Goal: Register for event/course

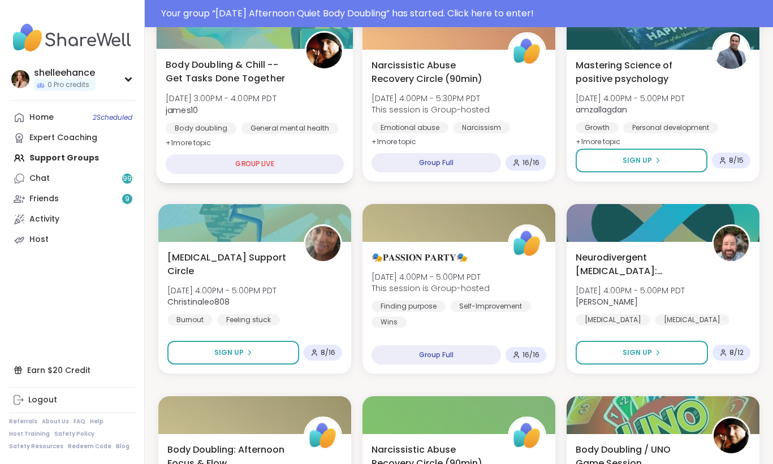
click at [319, 132] on div "General mental health" at bounding box center [289, 128] width 97 height 11
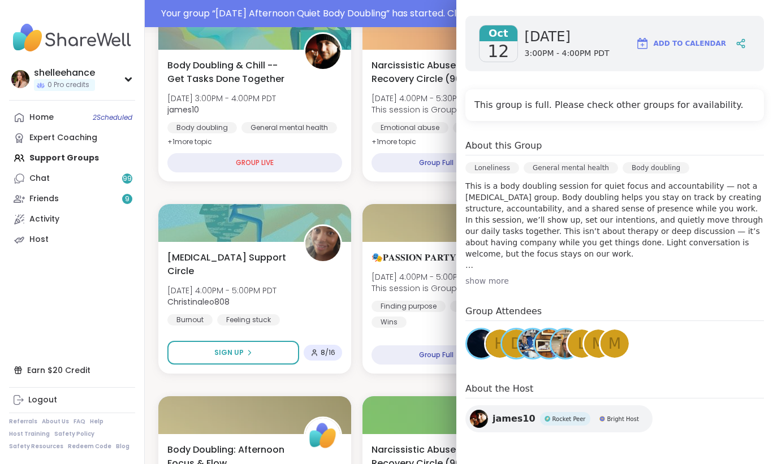
scroll to position [710, 0]
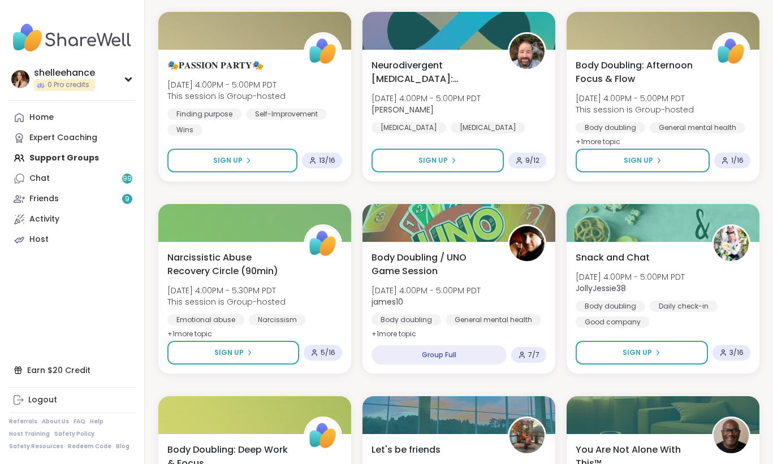
click at [511, 329] on div "Body Doubling / UNO Game Session Sun, Oct 12 | 4:00PM - 5:00PM PDT james10 Body…" at bounding box center [458, 308] width 193 height 132
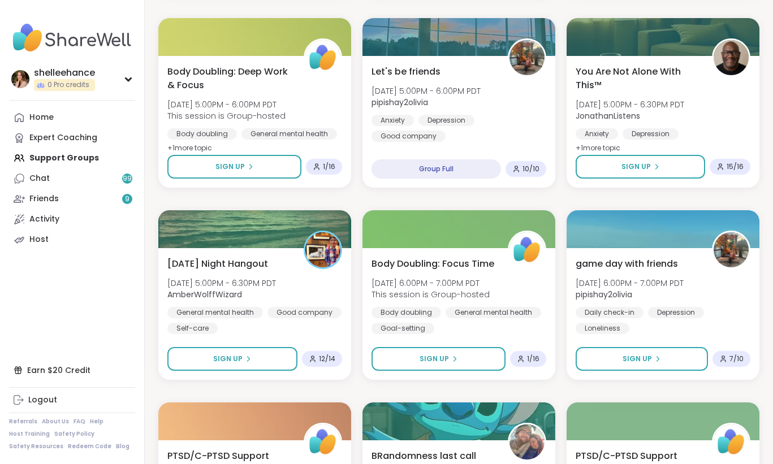
scroll to position [1147, 0]
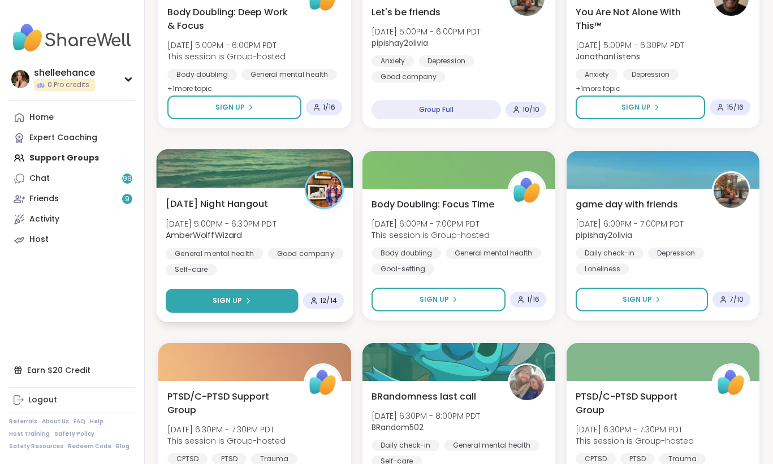
click at [190, 294] on button "Sign Up" at bounding box center [232, 301] width 133 height 24
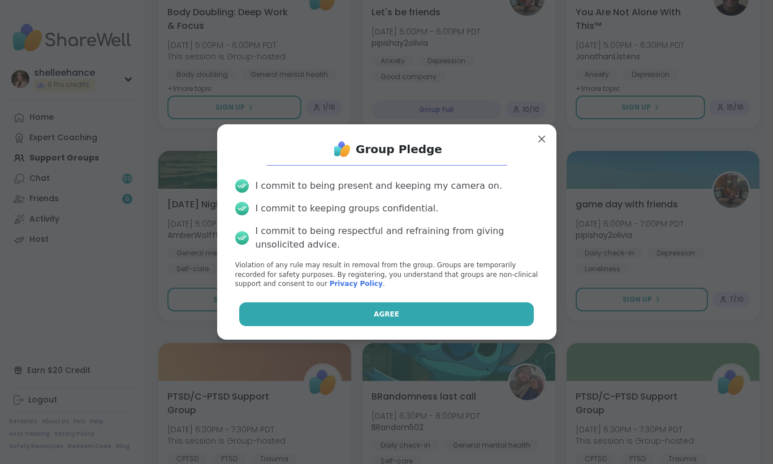
click at [293, 308] on button "Agree" at bounding box center [386, 314] width 294 height 24
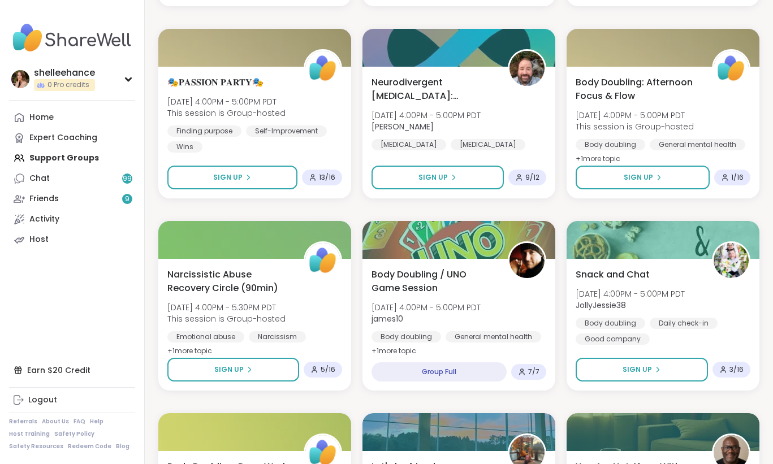
scroll to position [686, 0]
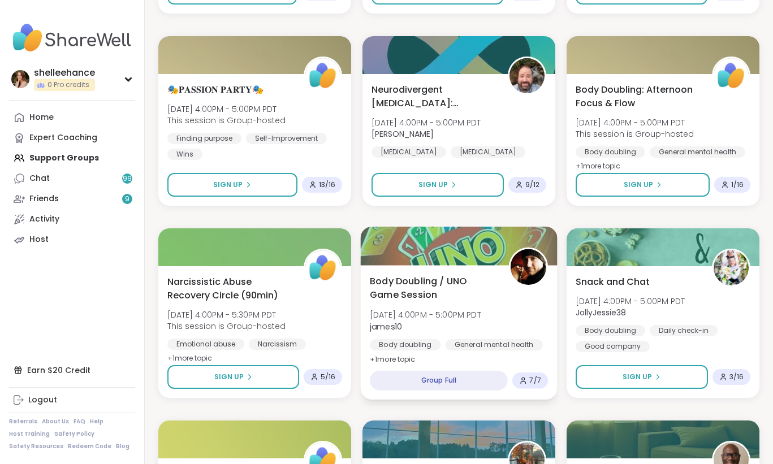
click at [534, 312] on div "Body Doubling / UNO Game Session Sun, Oct 12 | 4:00PM - 5:00PM PDT james10 Body…" at bounding box center [459, 320] width 178 height 92
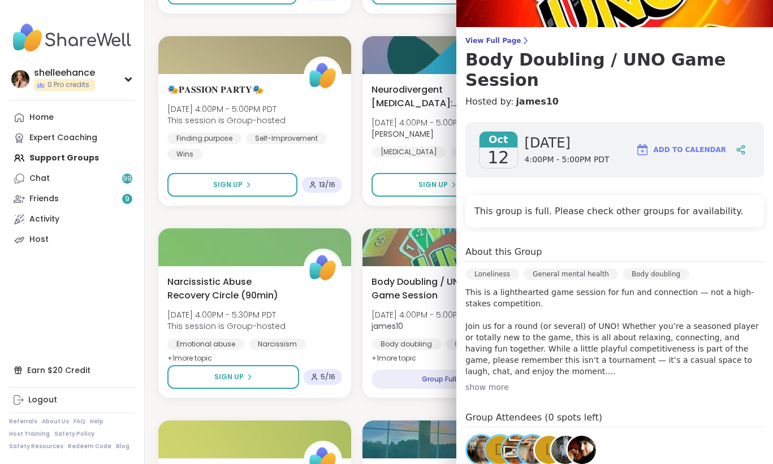
scroll to position [149, 0]
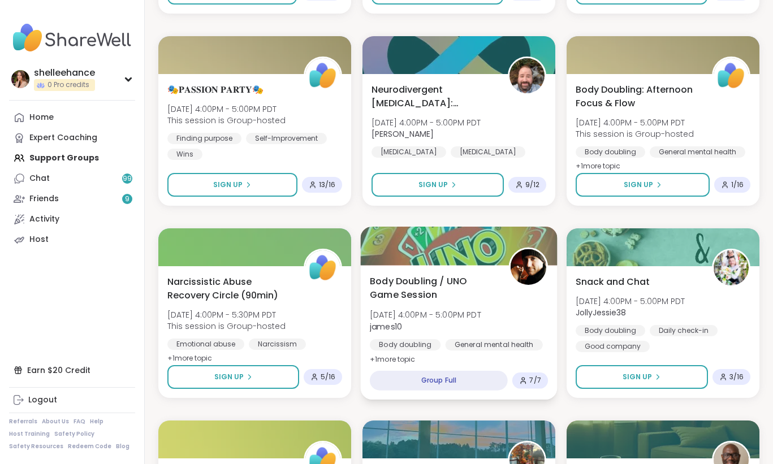
click at [448, 318] on span "Sun, Oct 12 | 4:00PM - 5:00PM PDT" at bounding box center [425, 314] width 111 height 11
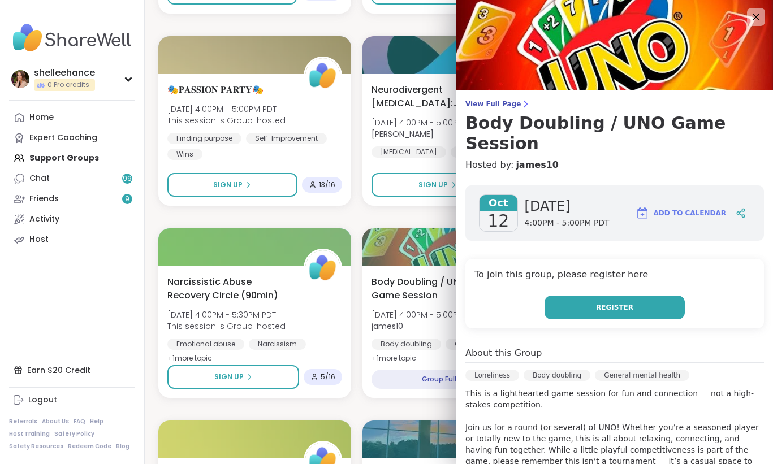
click at [613, 302] on span "Register" at bounding box center [614, 307] width 37 height 10
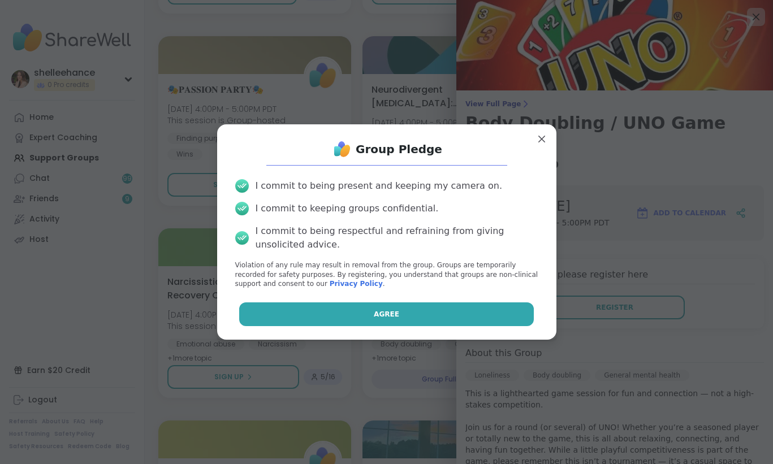
click at [354, 319] on button "Agree" at bounding box center [386, 314] width 294 height 24
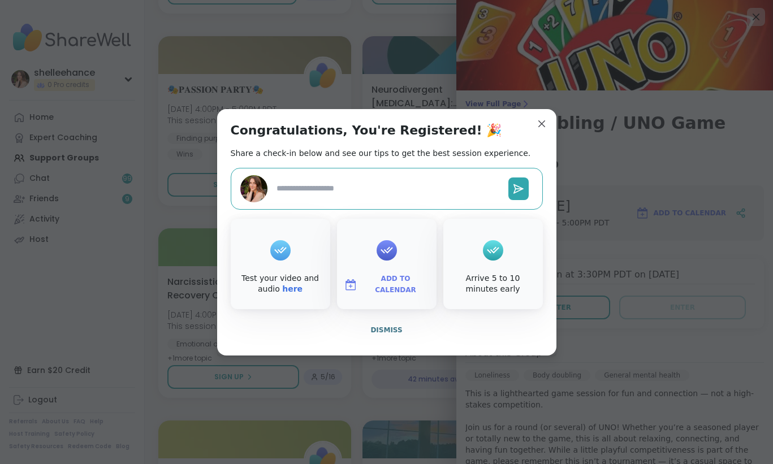
type textarea "*"
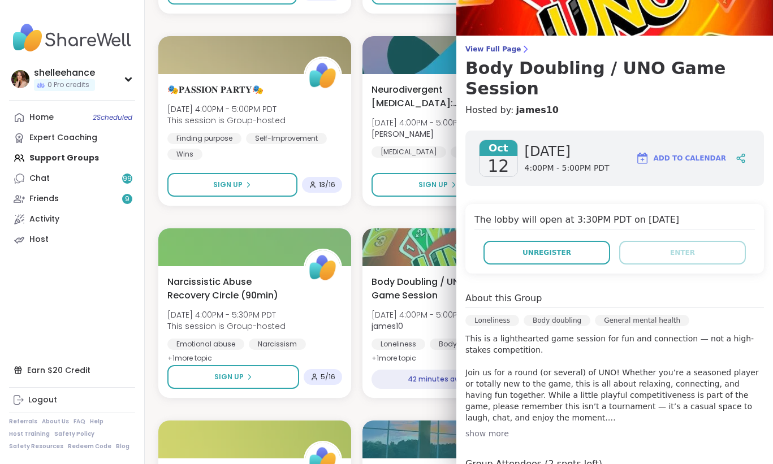
scroll to position [187, 0]
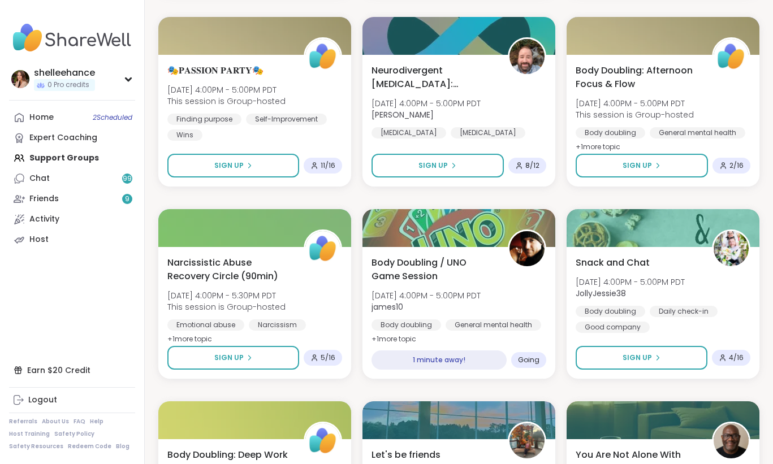
scroll to position [692, 0]
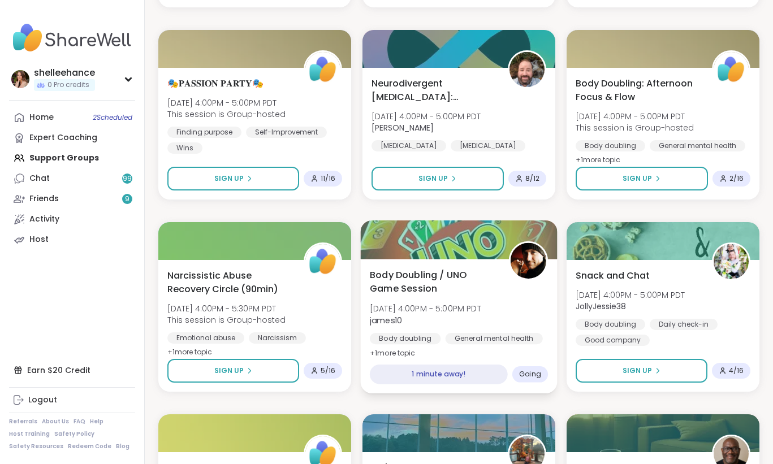
click at [543, 348] on div "Body Doubling / UNO Game Session Sun, Oct 12 | 4:00PM - 5:00PM PDT james10 Body…" at bounding box center [459, 326] width 197 height 135
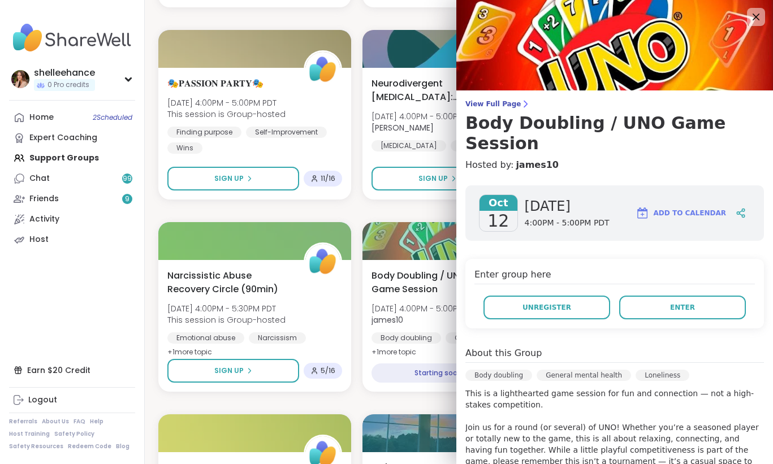
click at [462, 342] on div "Oct 12 Sunday 4:00PM - 5:00PM PDT Add to Calendar Enter group here Unregister E…" at bounding box center [614, 414] width 317 height 477
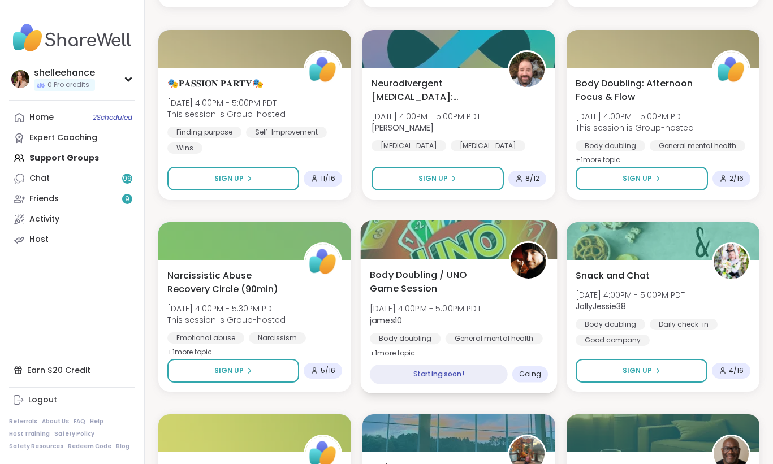
click at [440, 334] on div "Body doubling General mental health Loneliness" at bounding box center [459, 347] width 178 height 28
click at [529, 354] on div "Body Doubling / UNO Game Session Sun, Oct 12 | 4:00PM - 5:00PM PDT james10 Body…" at bounding box center [459, 326] width 197 height 135
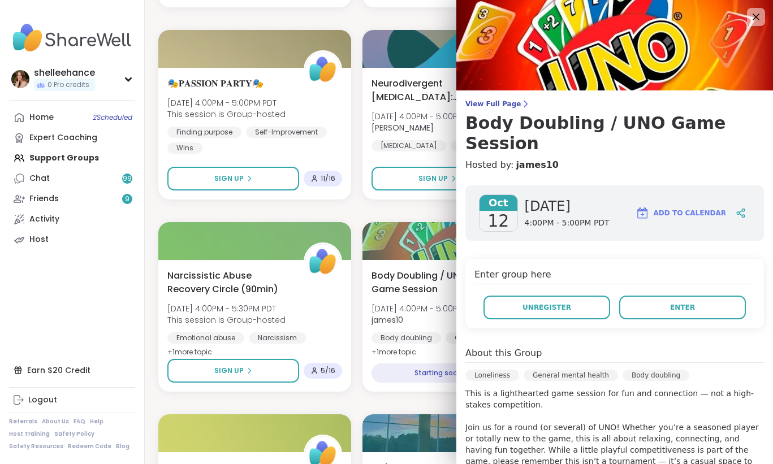
click at [450, 322] on span "james10" at bounding box center [425, 319] width 109 height 11
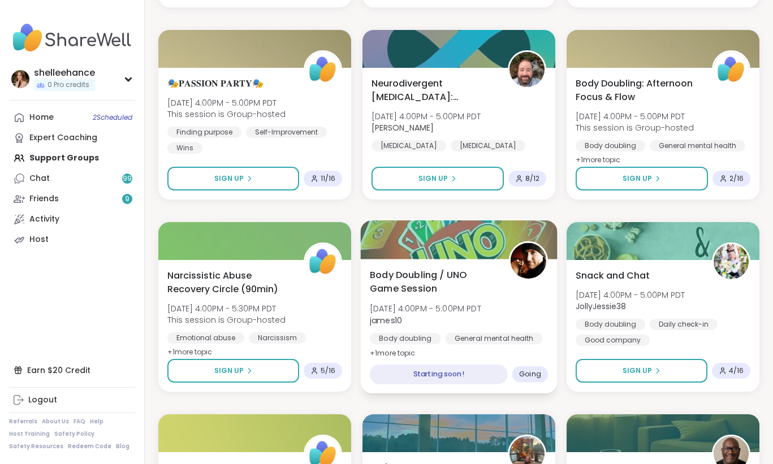
click at [539, 350] on div "Body Doubling / UNO Game Session Sun, Oct 12 | 4:00PM - 5:00PM PDT james10 Body…" at bounding box center [459, 326] width 197 height 135
click at [445, 353] on div "Body Doubling / UNO Game Session Sun, Oct 12 | 4:00PM - 5:00PM PDT james10 Body…" at bounding box center [459, 326] width 197 height 135
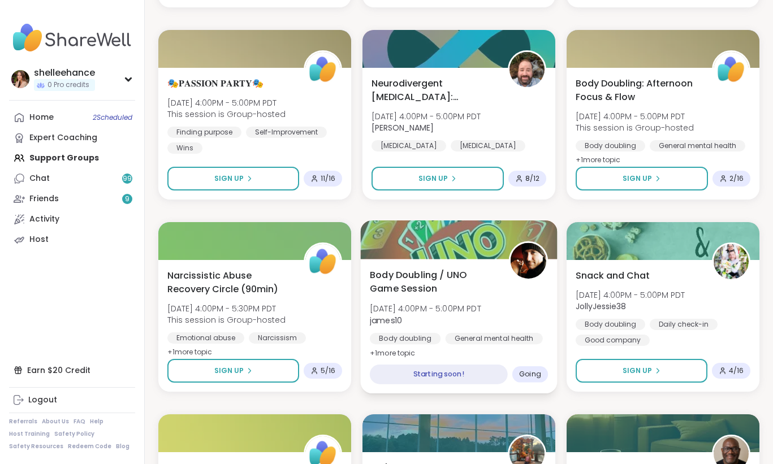
click at [445, 353] on div "Body Doubling / UNO Game Session Sun, Oct 12 | 4:00PM - 5:00PM PDT james10 Body…" at bounding box center [459, 326] width 197 height 135
click at [445, 352] on div "Body Doubling / UNO Game Session Sun, Oct 12 | 4:00PM - 5:00PM PDT james10 Body…" at bounding box center [459, 326] width 197 height 135
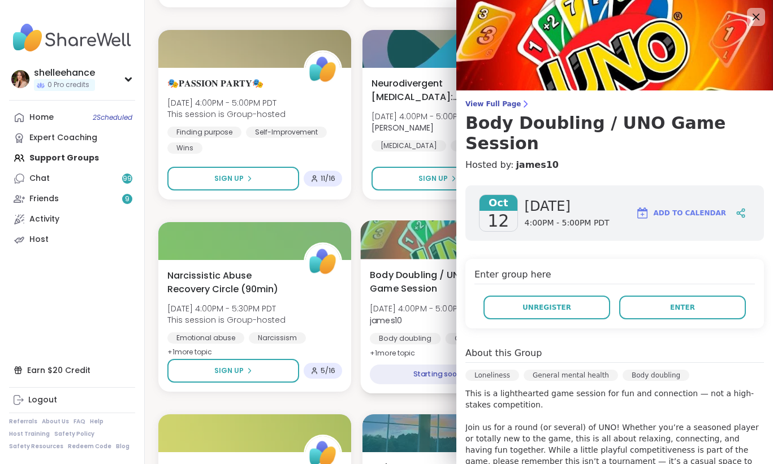
click at [445, 352] on div "Body Doubling / UNO Game Session Sun, Oct 12 | 4:00PM - 5:00PM PDT james10 Body…" at bounding box center [459, 326] width 197 height 135
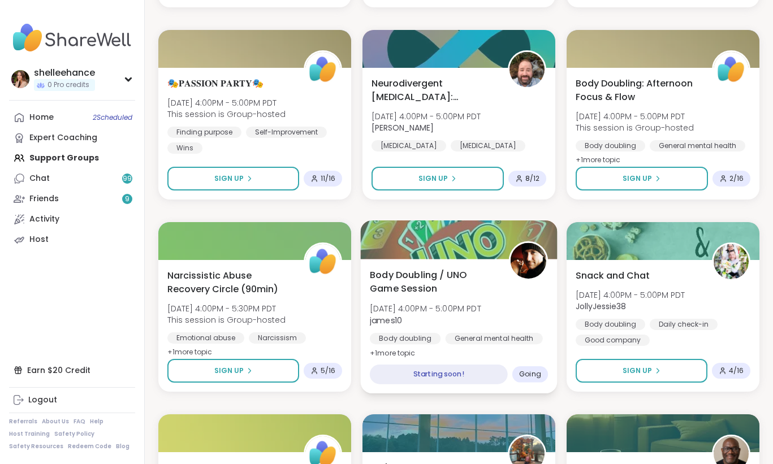
click at [445, 352] on div "Body Doubling / UNO Game Session Sun, Oct 12 | 4:00PM - 5:00PM PDT james10 Body…" at bounding box center [459, 326] width 197 height 135
click at [445, 351] on div "Body Doubling / UNO Game Session Sun, Oct 12 | 4:00PM - 5:00PM PDT james10 Body…" at bounding box center [459, 326] width 197 height 135
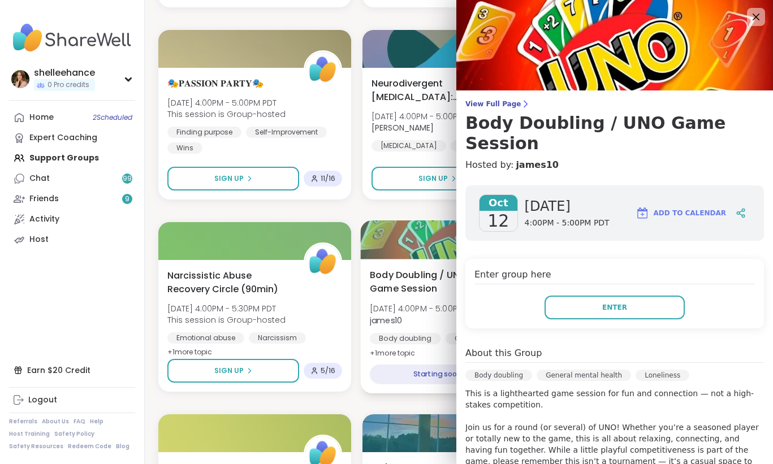
click at [445, 351] on div "Body Doubling / UNO Game Session Sun, Oct 12 | 4:00PM - 5:00PM PDT james10 Body…" at bounding box center [459, 326] width 197 height 135
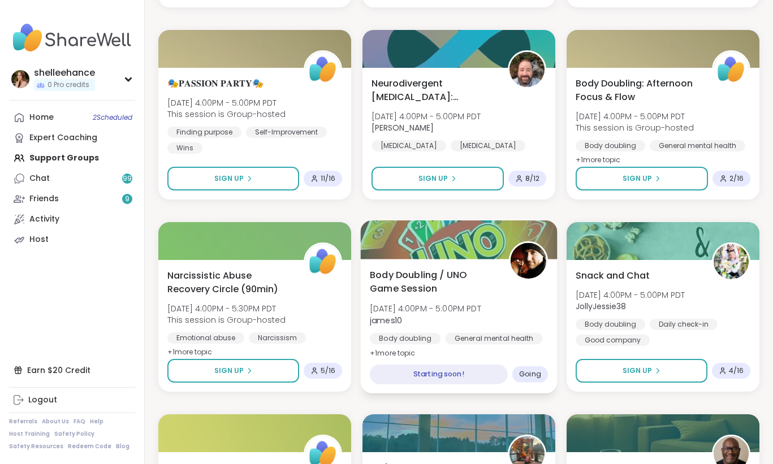
click at [462, 349] on div "Body Doubling / UNO Game Session Sun, Oct 12 | 4:00PM - 5:00PM PDT james10 Body…" at bounding box center [459, 326] width 197 height 135
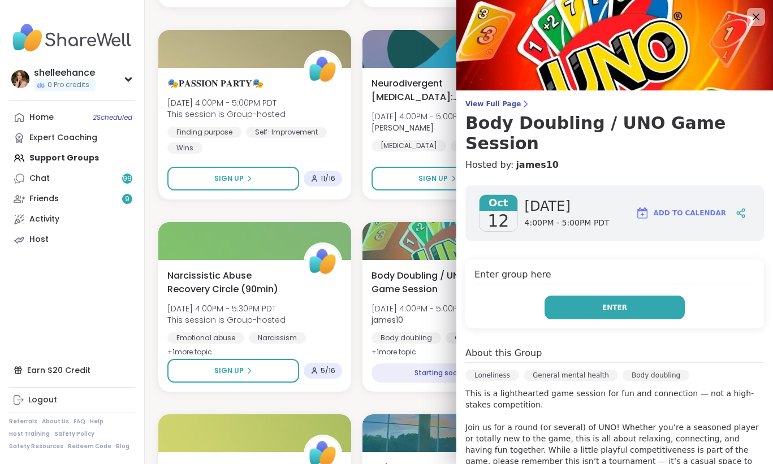
click at [566, 296] on button "Enter" at bounding box center [614, 308] width 140 height 24
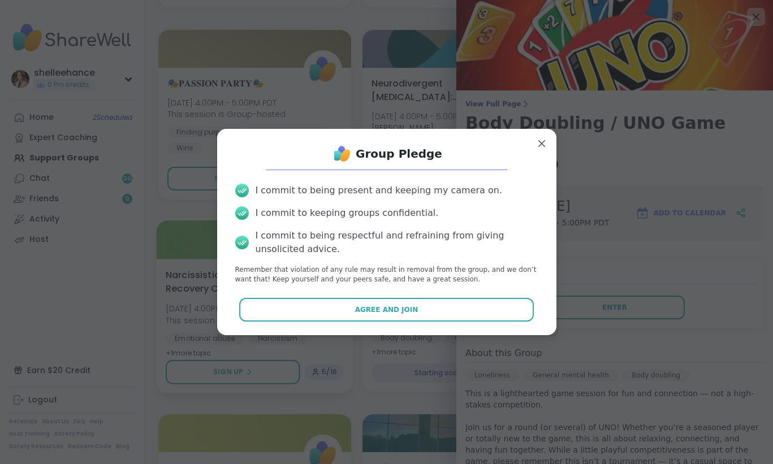
click at [335, 306] on button "Agree and Join" at bounding box center [386, 310] width 294 height 24
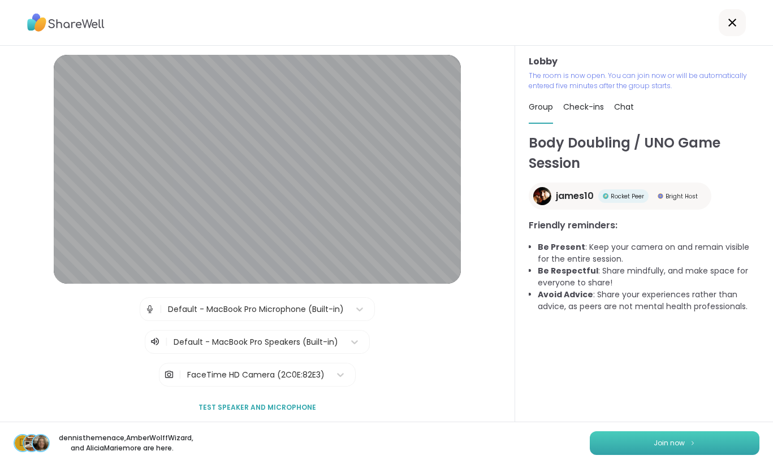
click at [664, 444] on span "Join now" at bounding box center [668, 443] width 31 height 10
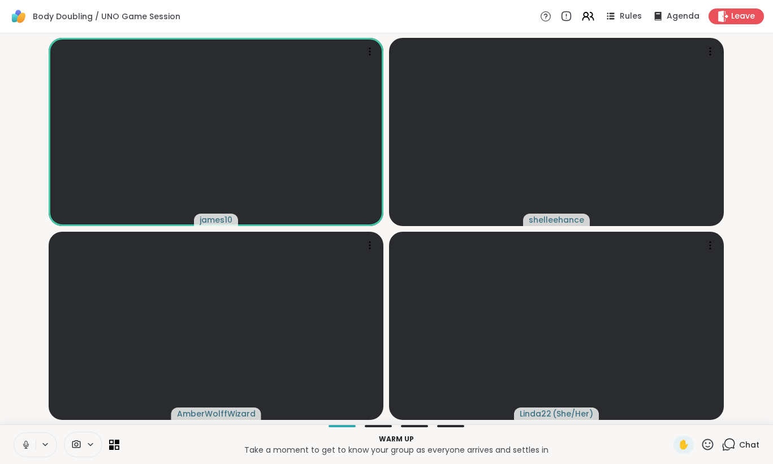
click at [21, 444] on icon at bounding box center [26, 445] width 10 height 10
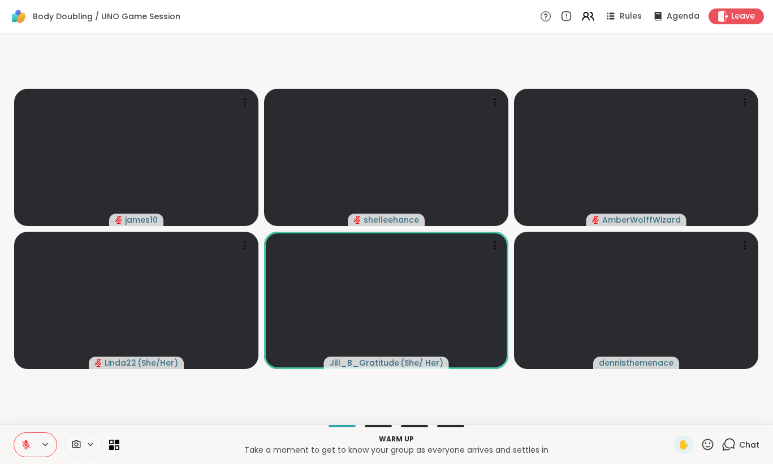
click at [737, 439] on div "Chat" at bounding box center [740, 445] width 38 height 18
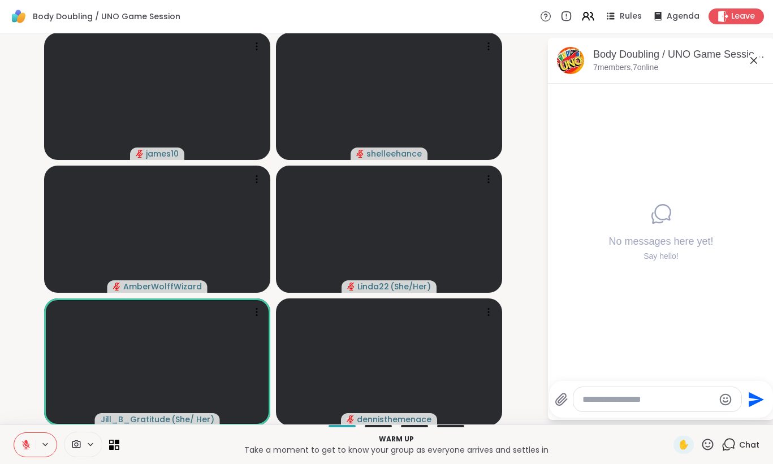
click at [24, 450] on button at bounding box center [24, 445] width 21 height 24
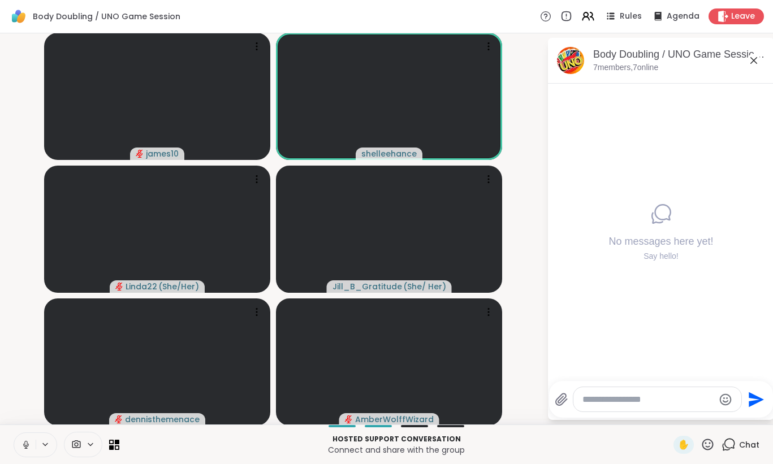
click at [24, 450] on button at bounding box center [24, 445] width 21 height 24
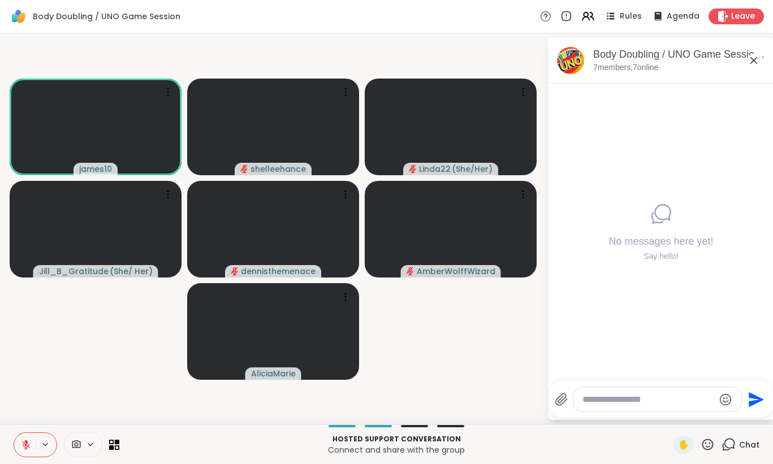
click at [24, 450] on button at bounding box center [24, 445] width 21 height 24
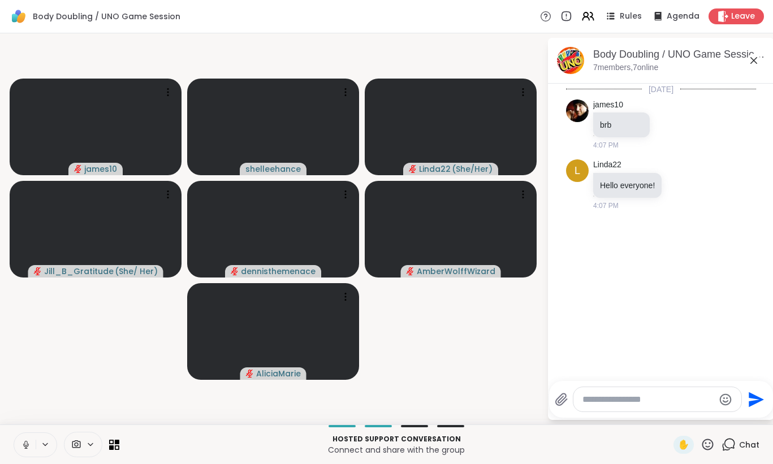
click at [21, 445] on icon at bounding box center [26, 445] width 10 height 10
click at [47, 380] on video-player-container "james10 shelleehance Linda22 ( She/Her ) Jill_B_Gratitude ( She/ Her ) dennisth…" at bounding box center [273, 229] width 533 height 382
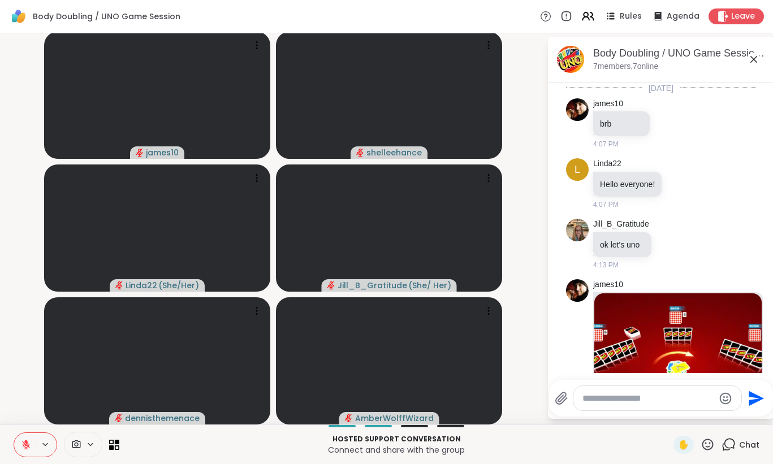
scroll to position [169, 0]
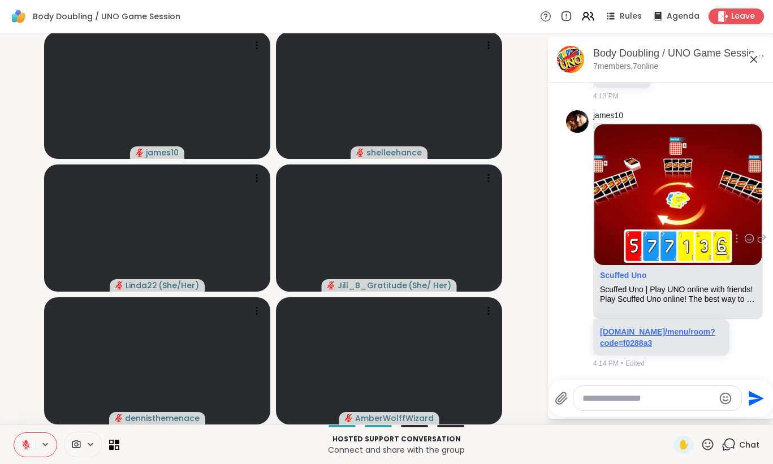
click at [635, 345] on link "scuffeduno.online/menu/room?code=f0288a3" at bounding box center [657, 337] width 115 height 20
click at [18, 436] on button at bounding box center [24, 445] width 21 height 24
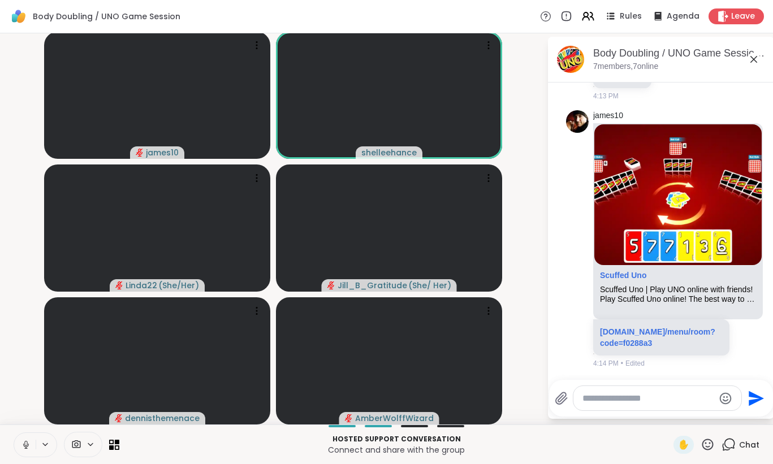
click at [29, 443] on icon at bounding box center [26, 445] width 10 height 10
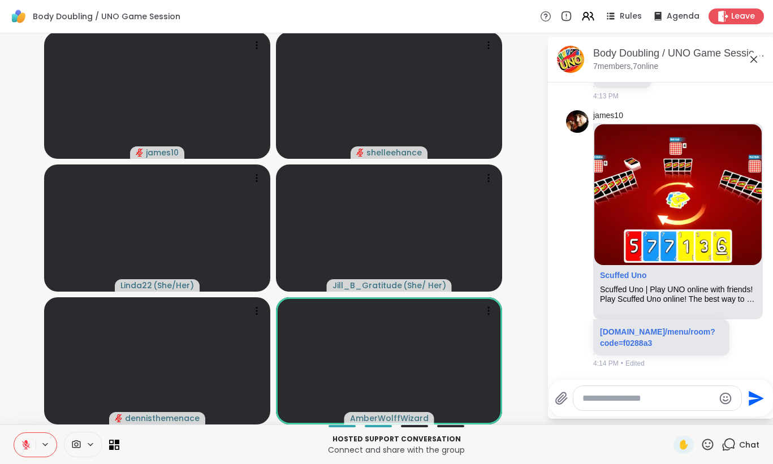
click at [27, 440] on icon at bounding box center [25, 442] width 3 height 5
click at [27, 441] on icon at bounding box center [26, 445] width 10 height 10
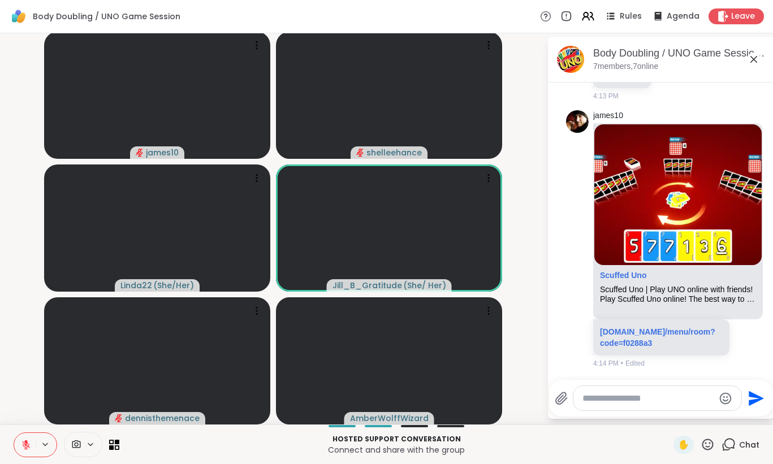
click at [24, 442] on icon at bounding box center [26, 445] width 8 height 8
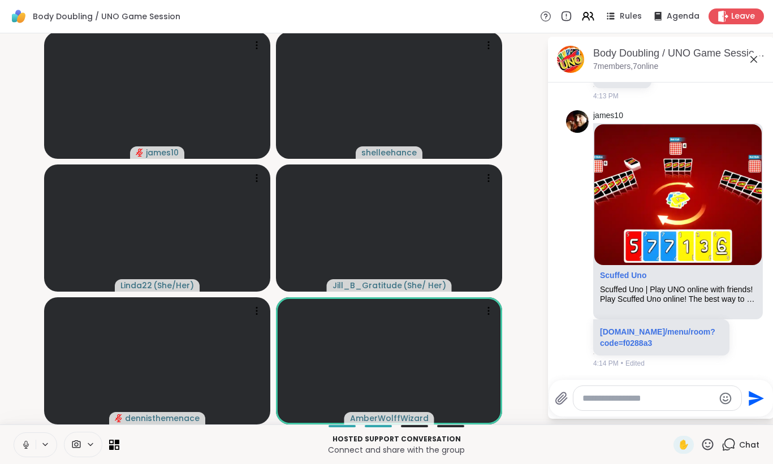
click at [18, 448] on button at bounding box center [24, 445] width 21 height 24
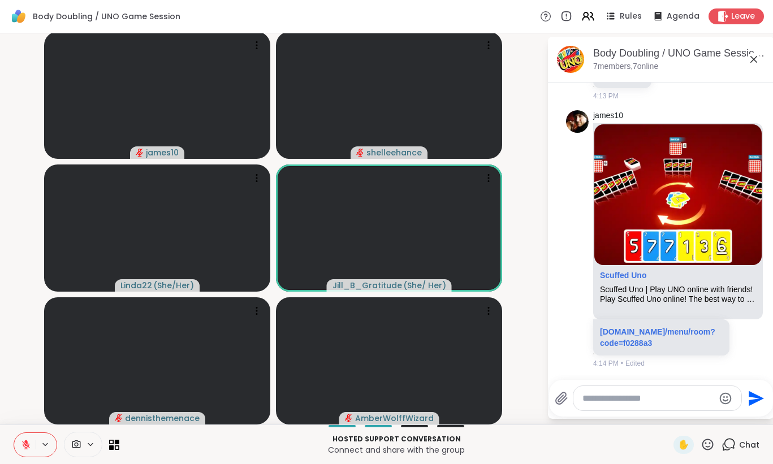
click at [26, 439] on button at bounding box center [24, 445] width 21 height 24
click at [24, 443] on icon at bounding box center [26, 445] width 10 height 10
click at [25, 441] on icon at bounding box center [25, 442] width 3 height 5
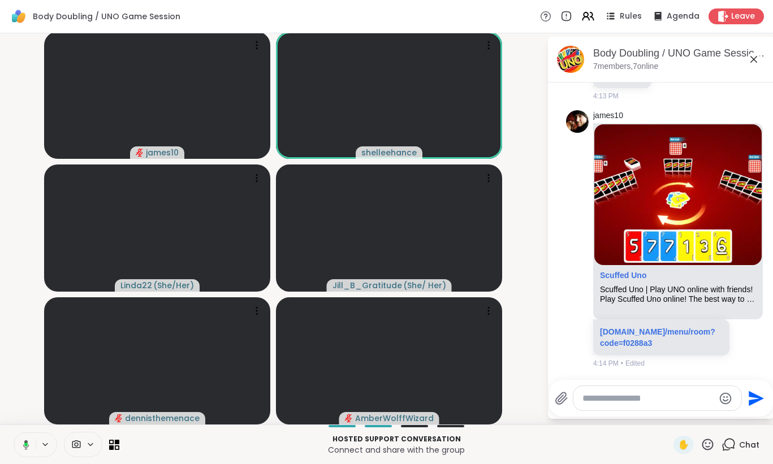
click at [28, 444] on icon at bounding box center [24, 445] width 10 height 10
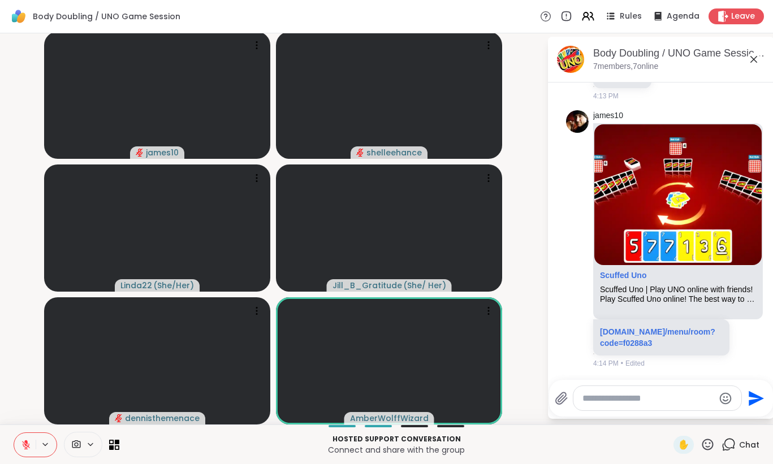
click at [20, 445] on button at bounding box center [24, 445] width 21 height 24
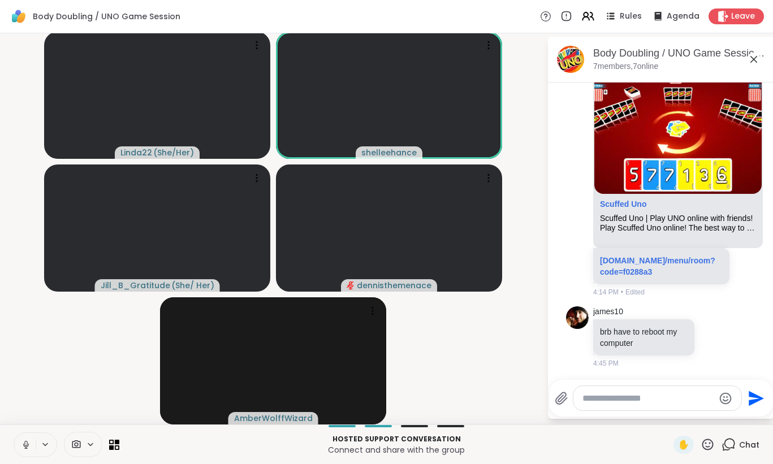
scroll to position [0, 0]
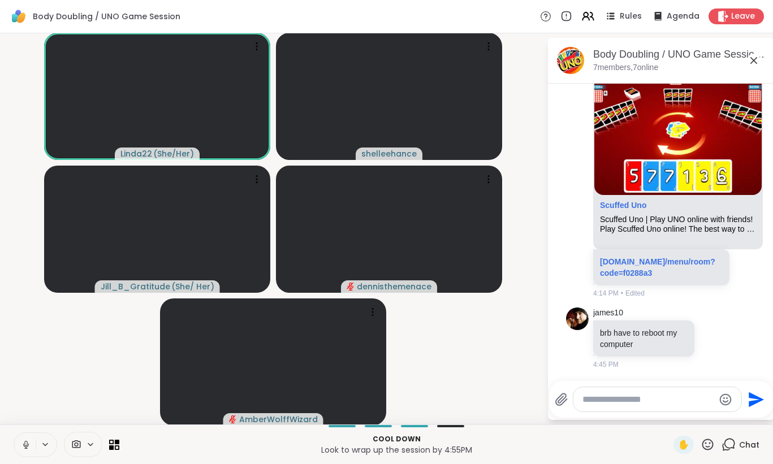
click at [25, 440] on icon at bounding box center [26, 445] width 10 height 10
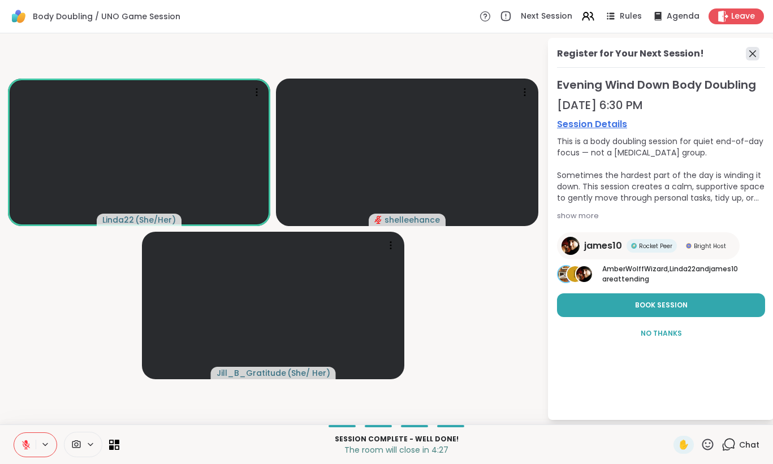
click at [752, 57] on icon at bounding box center [752, 54] width 14 height 14
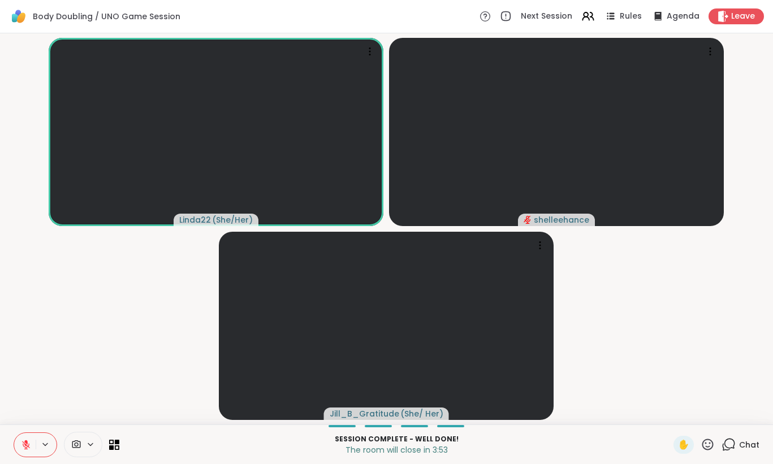
click at [25, 443] on icon at bounding box center [25, 442] width 3 height 5
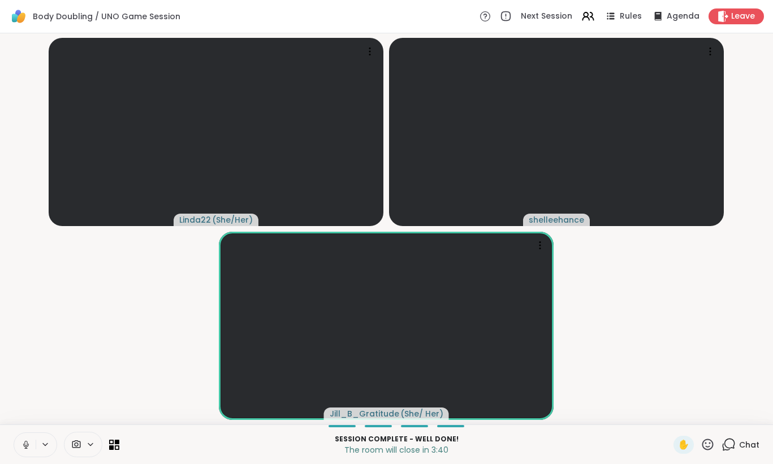
click at [23, 446] on icon at bounding box center [26, 445] width 10 height 10
click at [745, 21] on span "Leave" at bounding box center [743, 17] width 25 height 12
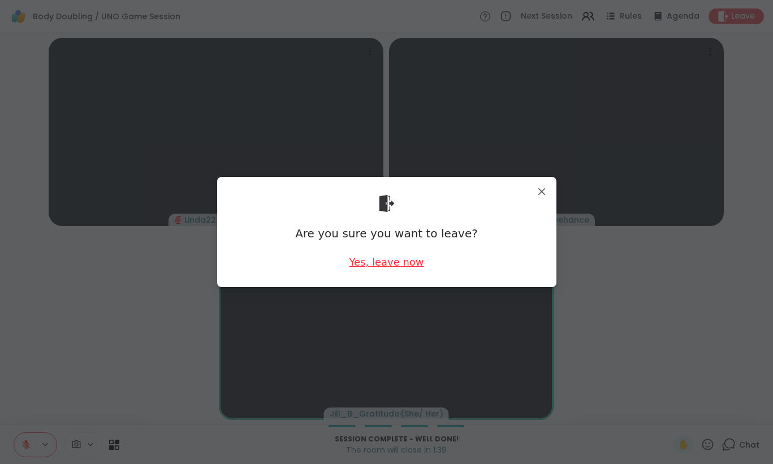
click at [392, 264] on div "Yes, leave now" at bounding box center [386, 262] width 75 height 14
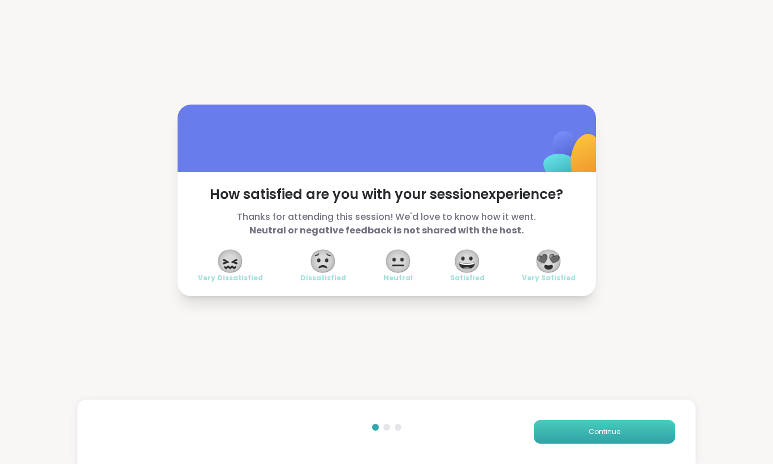
click at [608, 434] on span "Continue" at bounding box center [604, 432] width 32 height 10
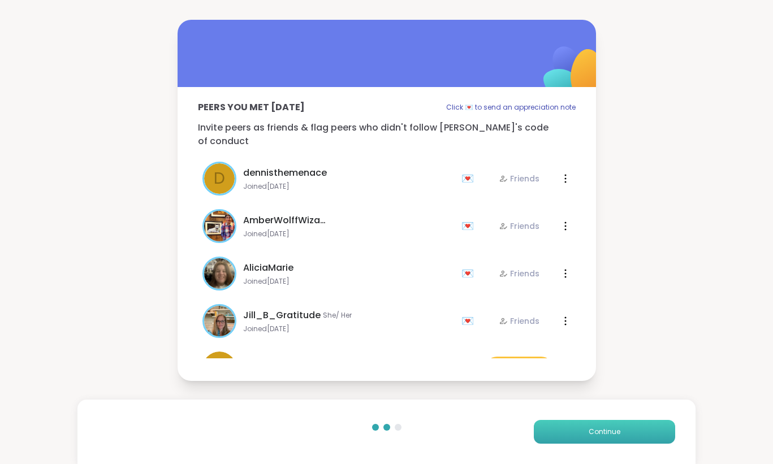
click at [608, 434] on span "Continue" at bounding box center [604, 432] width 32 height 10
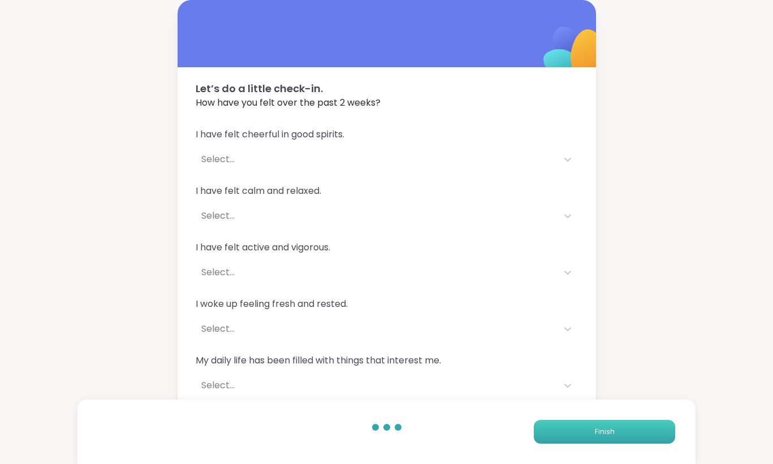
click at [608, 434] on span "Finish" at bounding box center [605, 432] width 20 height 10
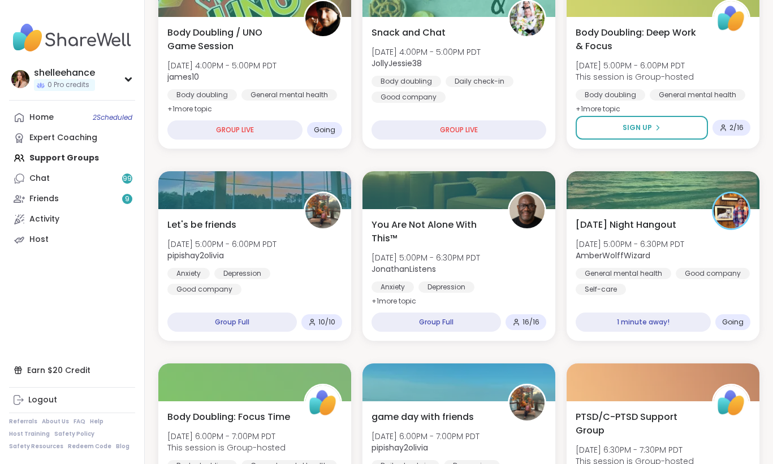
scroll to position [589, 0]
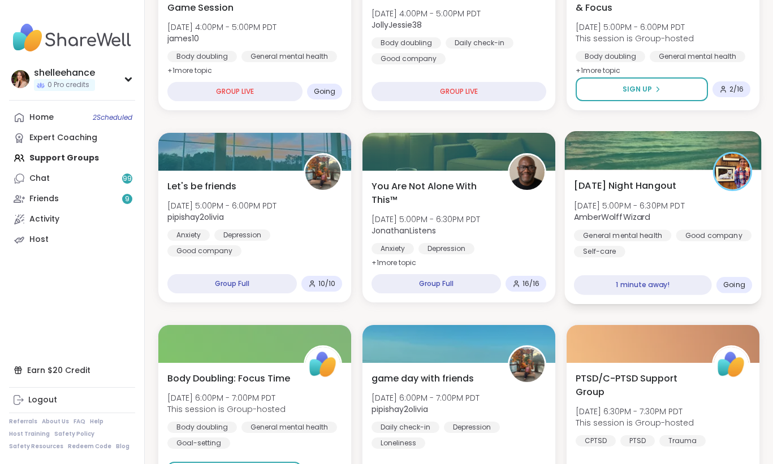
click at [747, 254] on div "General mental health Good company Self-care" at bounding box center [663, 243] width 178 height 28
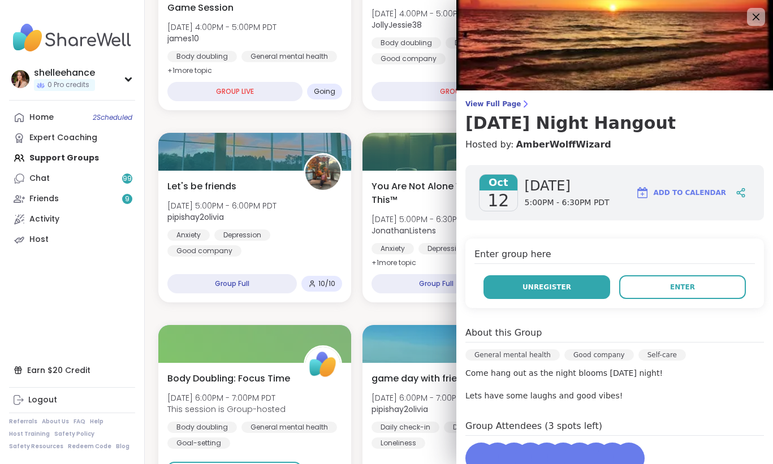
scroll to position [84, 0]
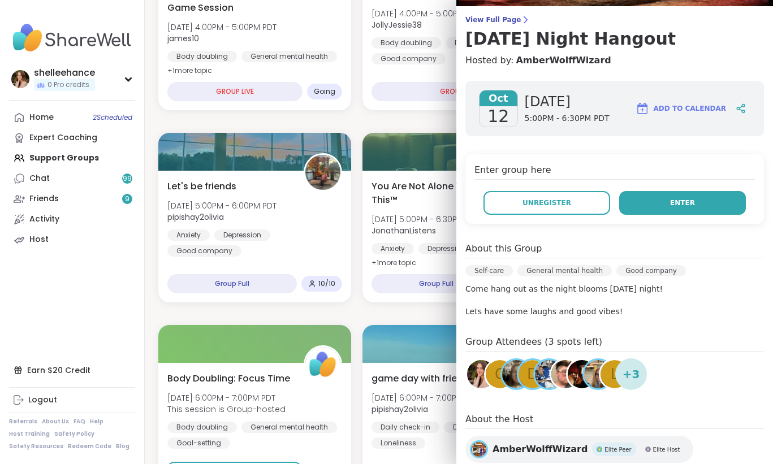
click at [648, 201] on button "Enter" at bounding box center [682, 203] width 127 height 24
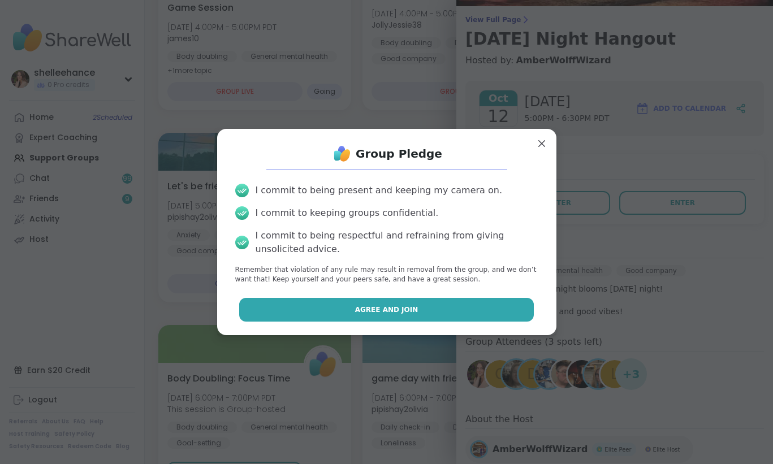
click at [314, 313] on button "Agree and Join" at bounding box center [386, 310] width 294 height 24
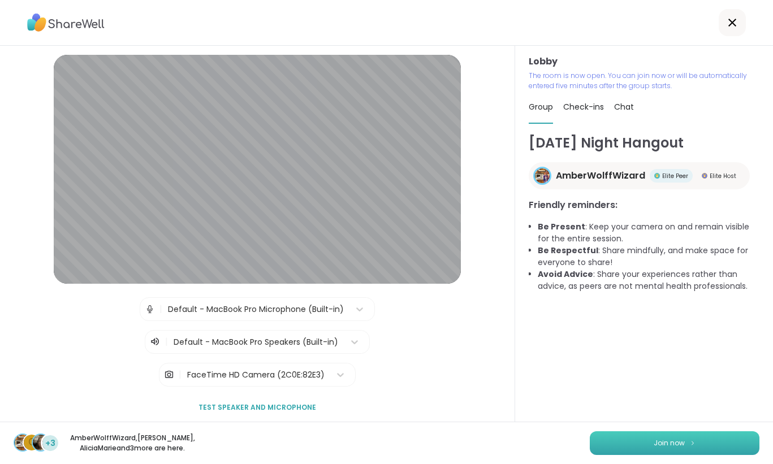
click at [666, 445] on span "Join now" at bounding box center [668, 443] width 31 height 10
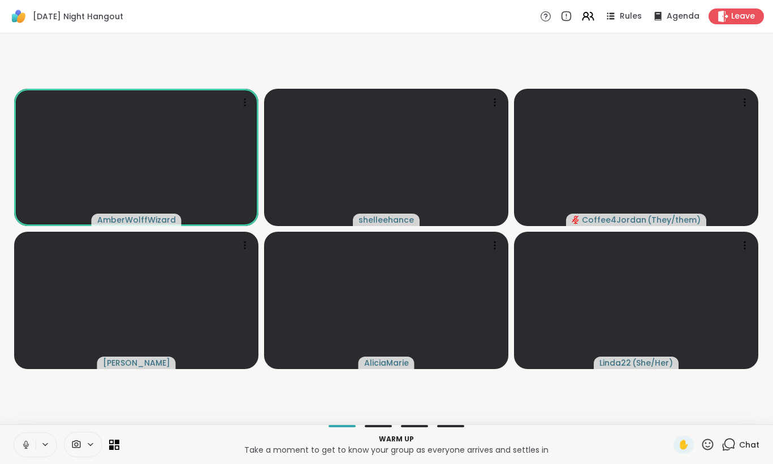
click at [23, 445] on icon at bounding box center [26, 445] width 10 height 10
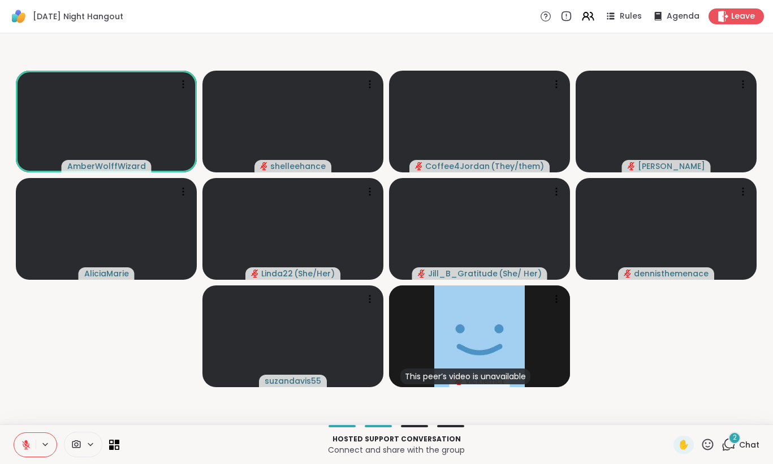
click at [758, 439] on span "Chat" at bounding box center [749, 444] width 20 height 11
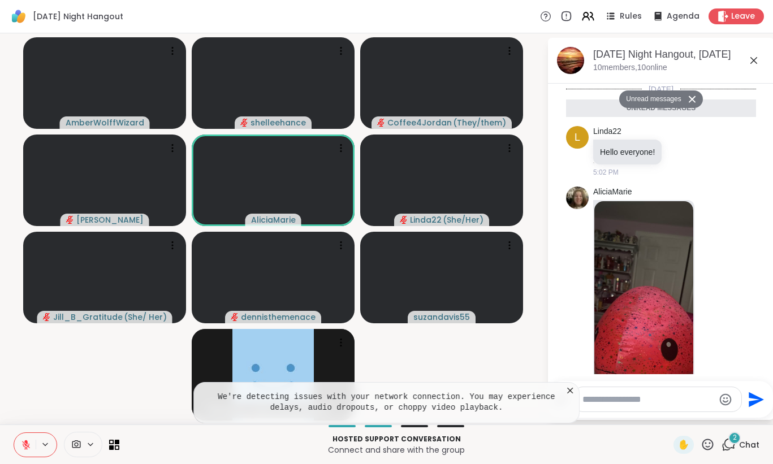
scroll to position [139, 0]
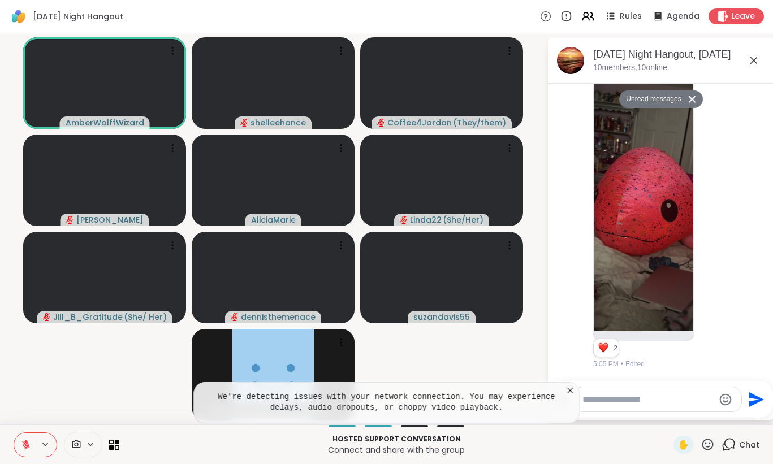
click at [753, 66] on icon at bounding box center [754, 61] width 14 height 14
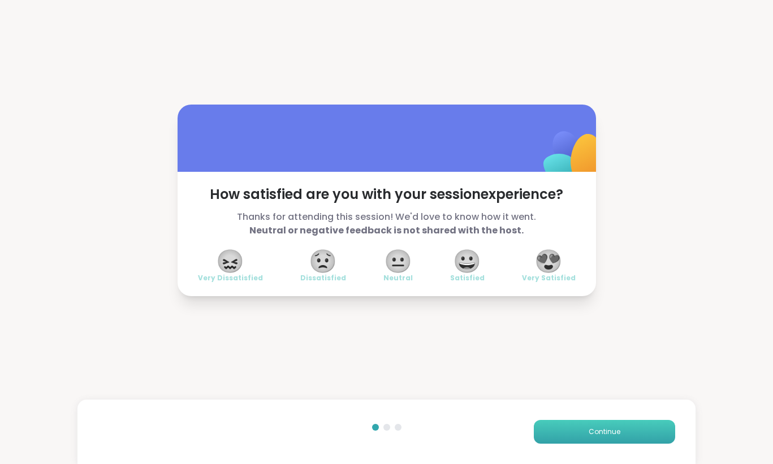
click at [605, 433] on span "Continue" at bounding box center [604, 432] width 32 height 10
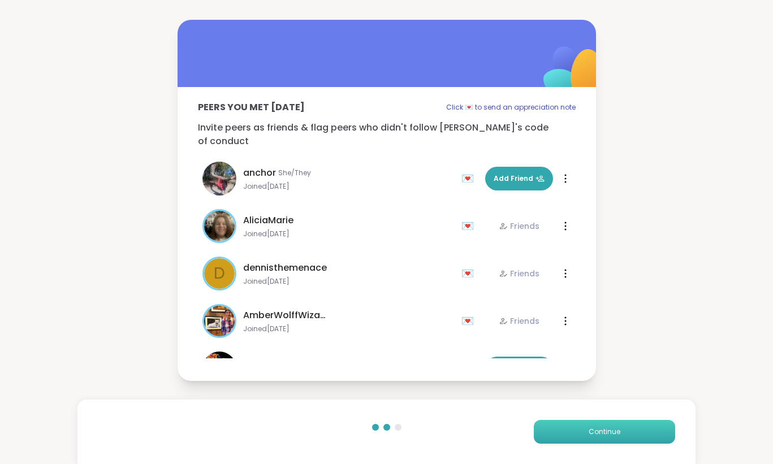
click at [605, 433] on span "Continue" at bounding box center [604, 432] width 32 height 10
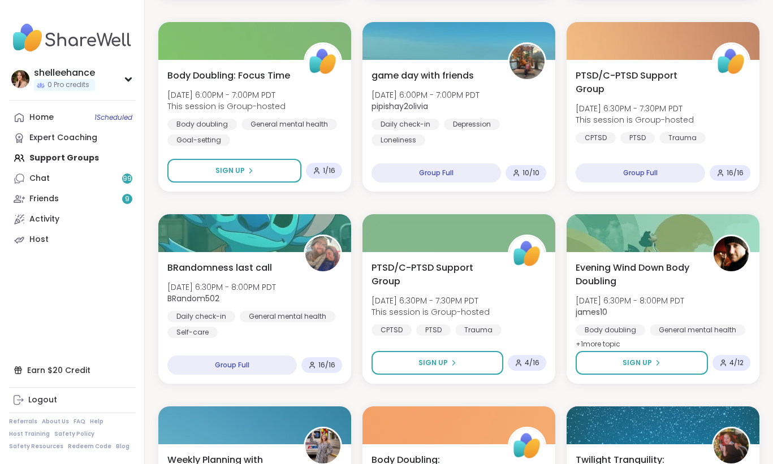
scroll to position [897, 0]
